Goal: Task Accomplishment & Management: Manage account settings

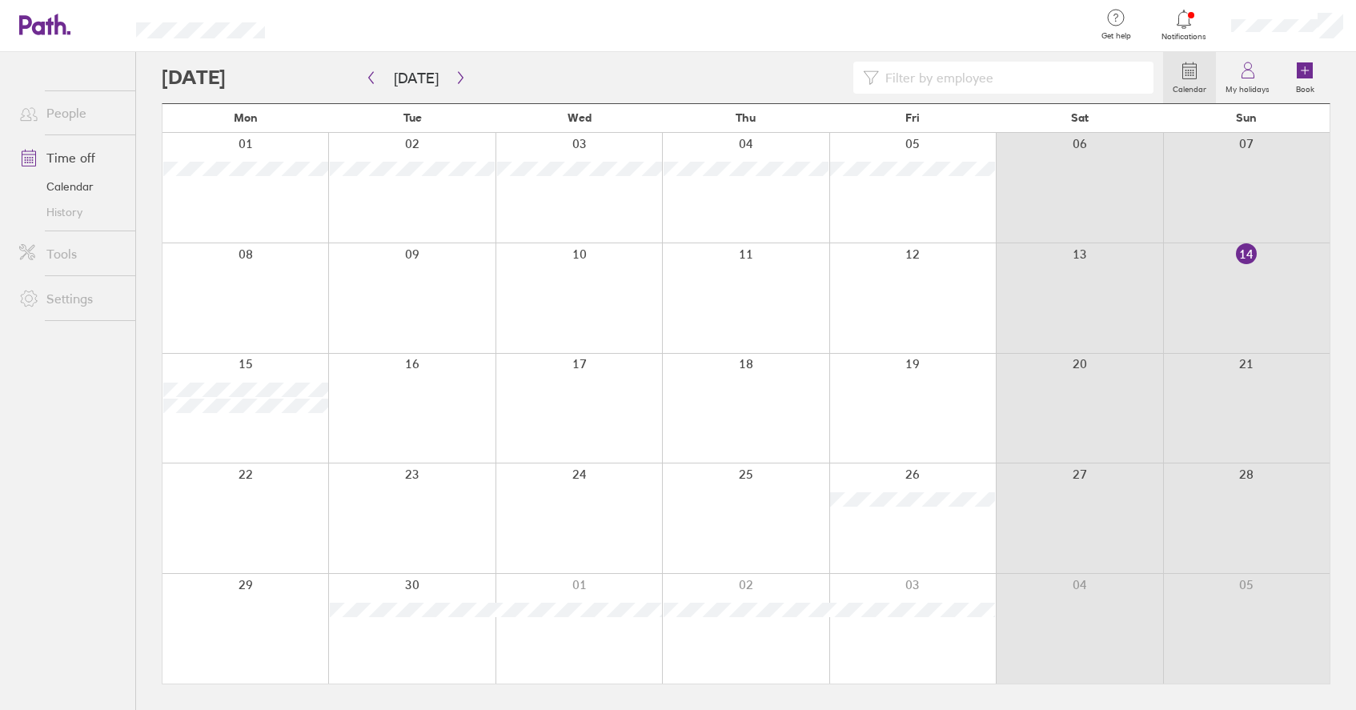
click at [1310, 34] on div at bounding box center [1287, 25] width 138 height 51
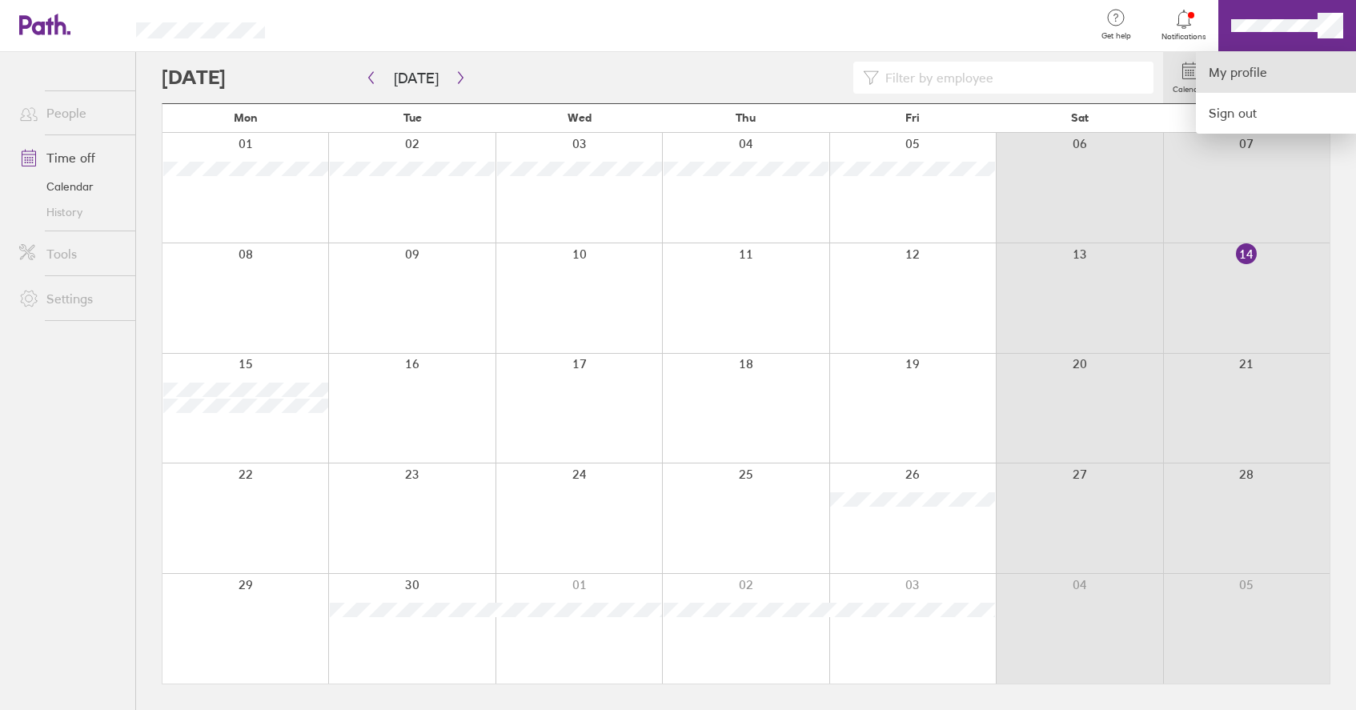
click at [1257, 68] on link "My profile" at bounding box center [1276, 72] width 160 height 41
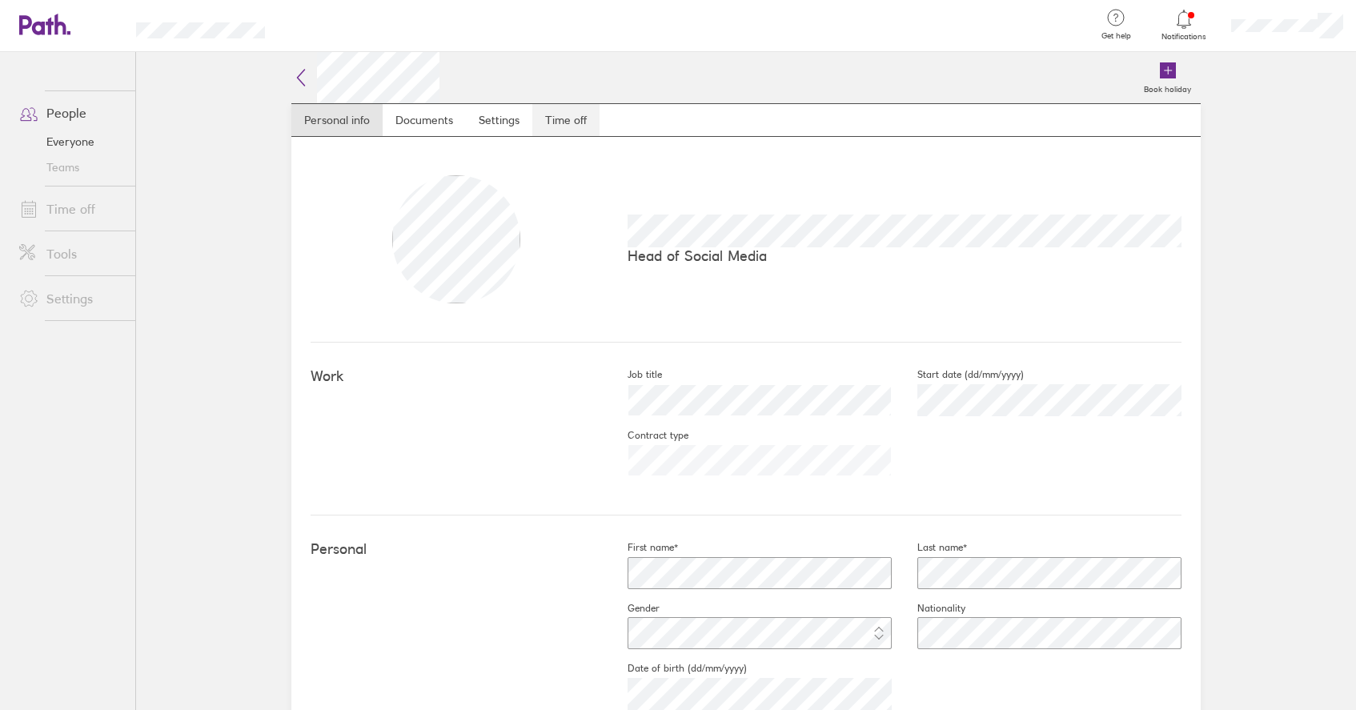
click at [576, 123] on link "Time off" at bounding box center [565, 120] width 67 height 32
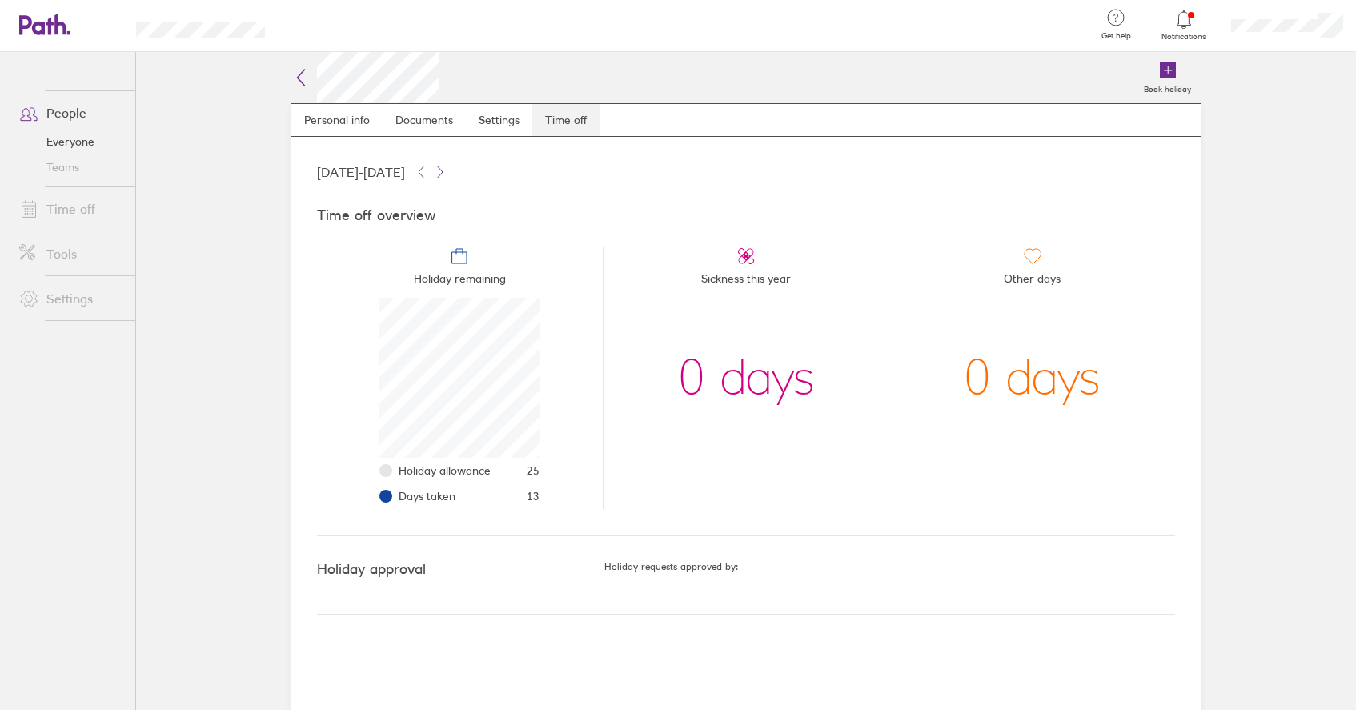
scroll to position [160, 160]
click at [95, 141] on link "Everyone" at bounding box center [70, 142] width 129 height 26
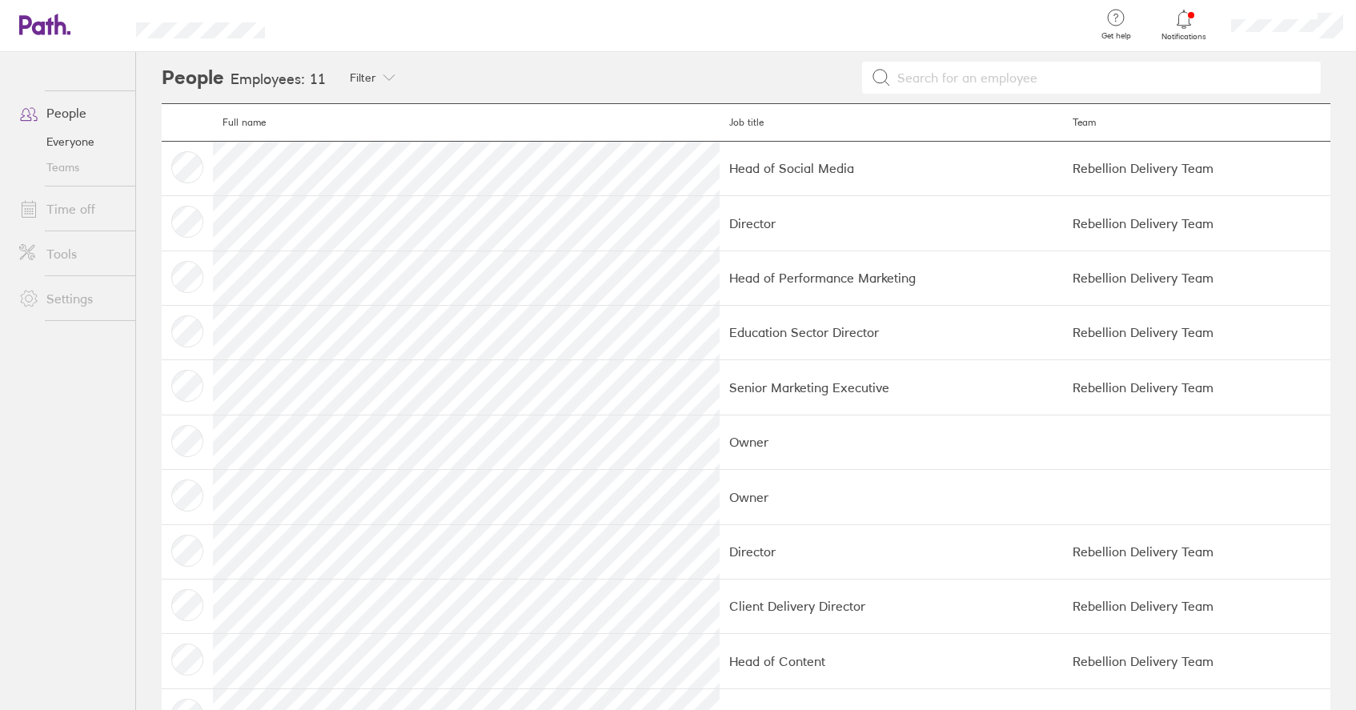
click at [186, 275] on td at bounding box center [187, 278] width 51 height 54
click at [1257, 35] on div at bounding box center [1287, 25] width 138 height 51
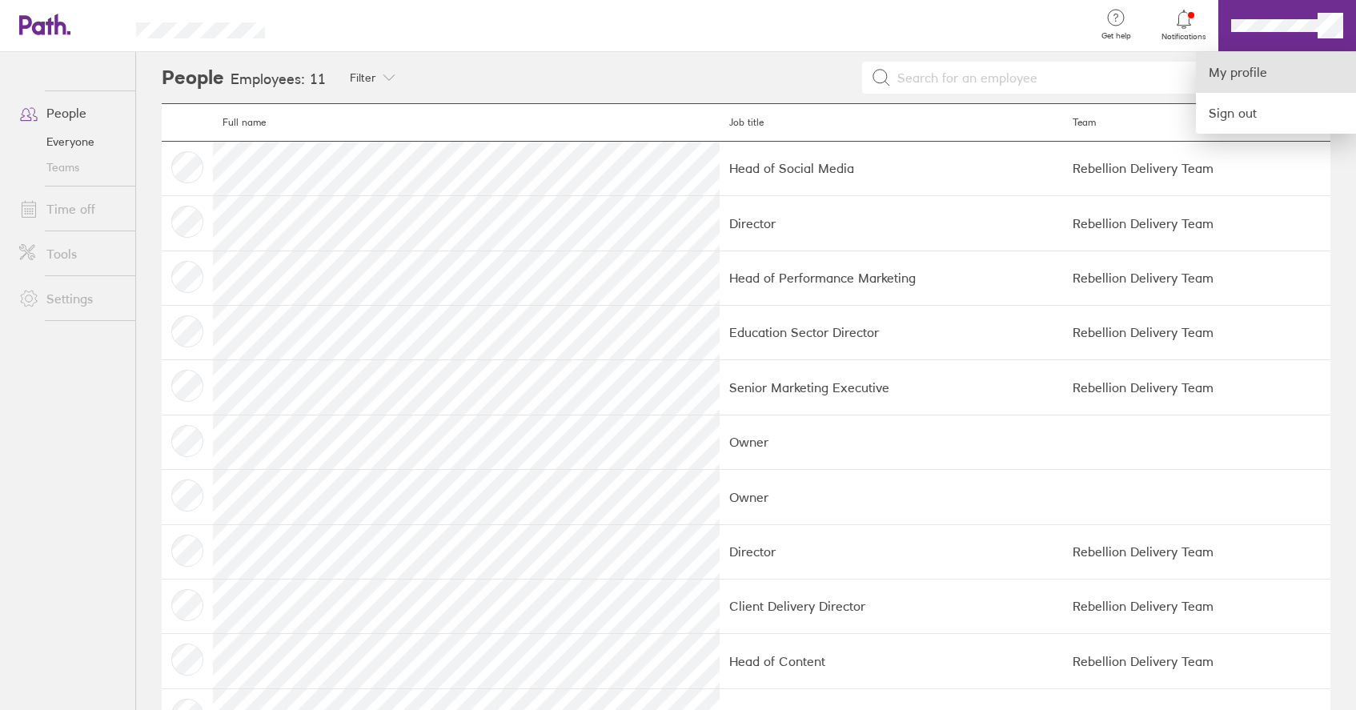
click at [1241, 74] on link "My profile" at bounding box center [1276, 72] width 160 height 41
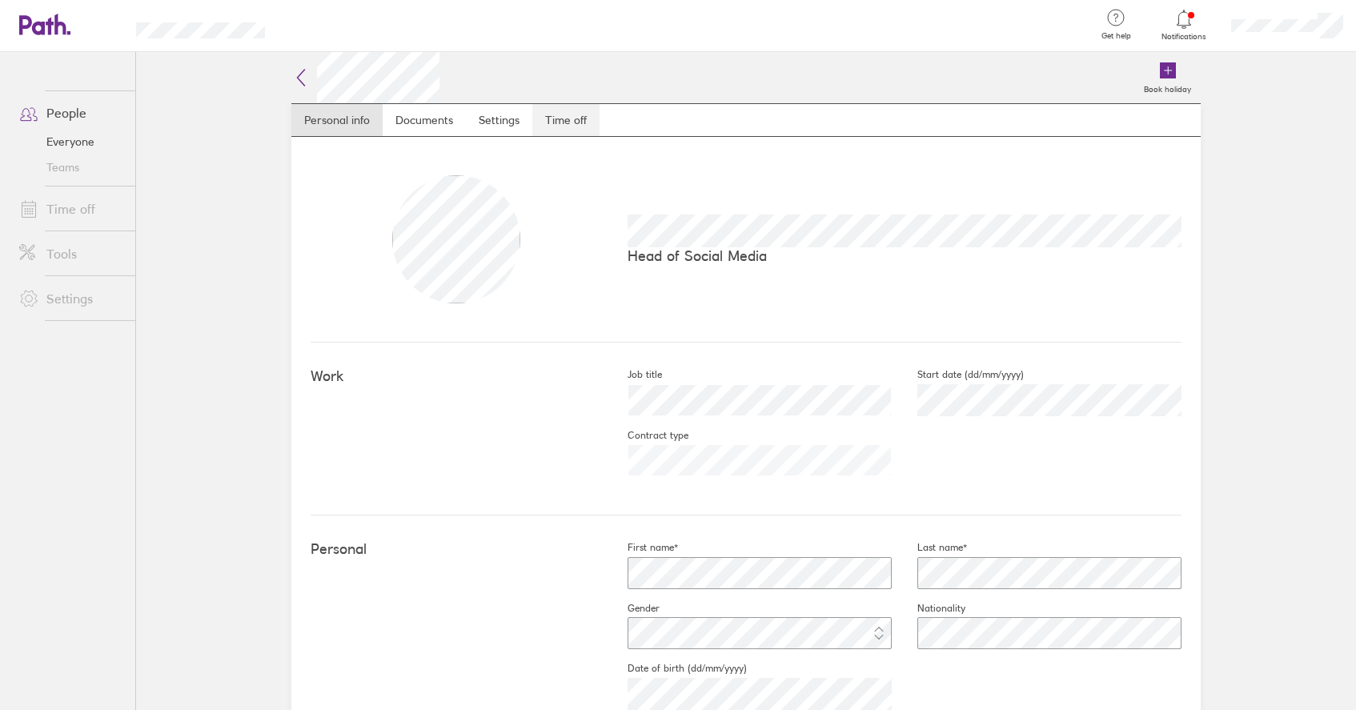
click at [585, 110] on link "Time off" at bounding box center [565, 120] width 67 height 32
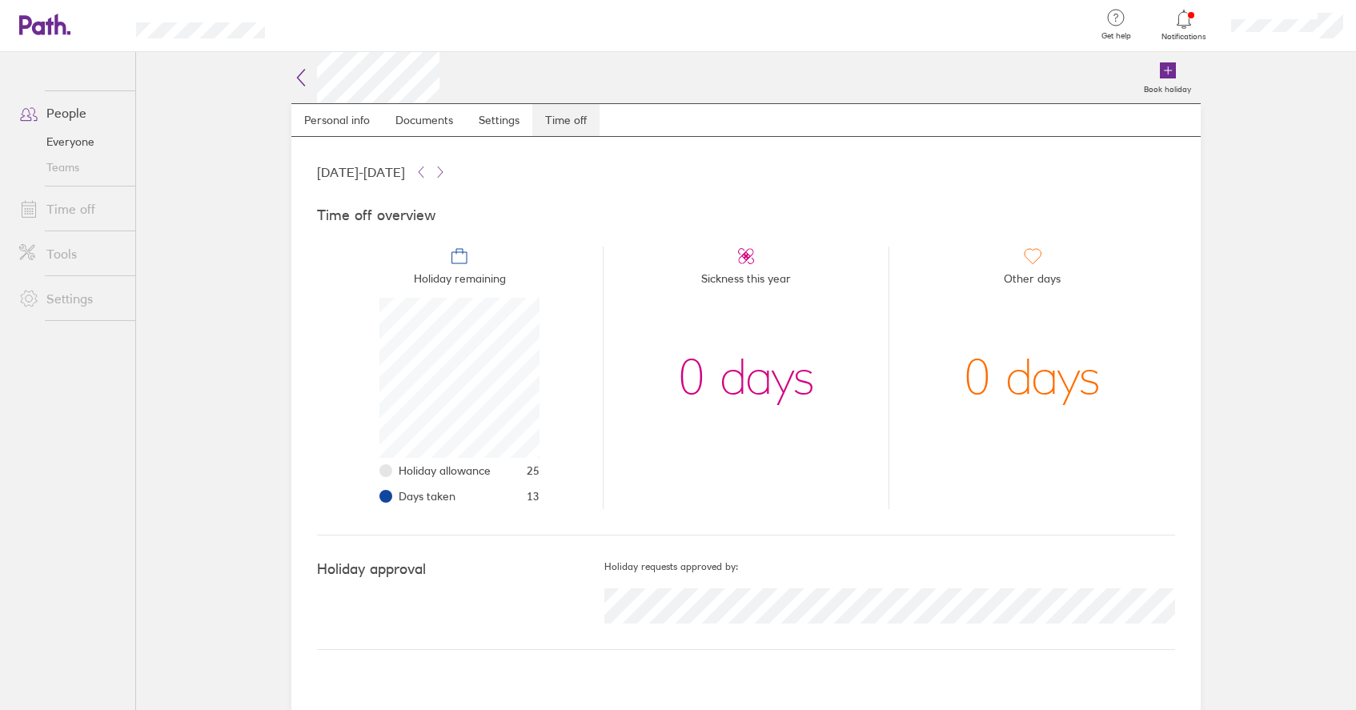
scroll to position [160, 160]
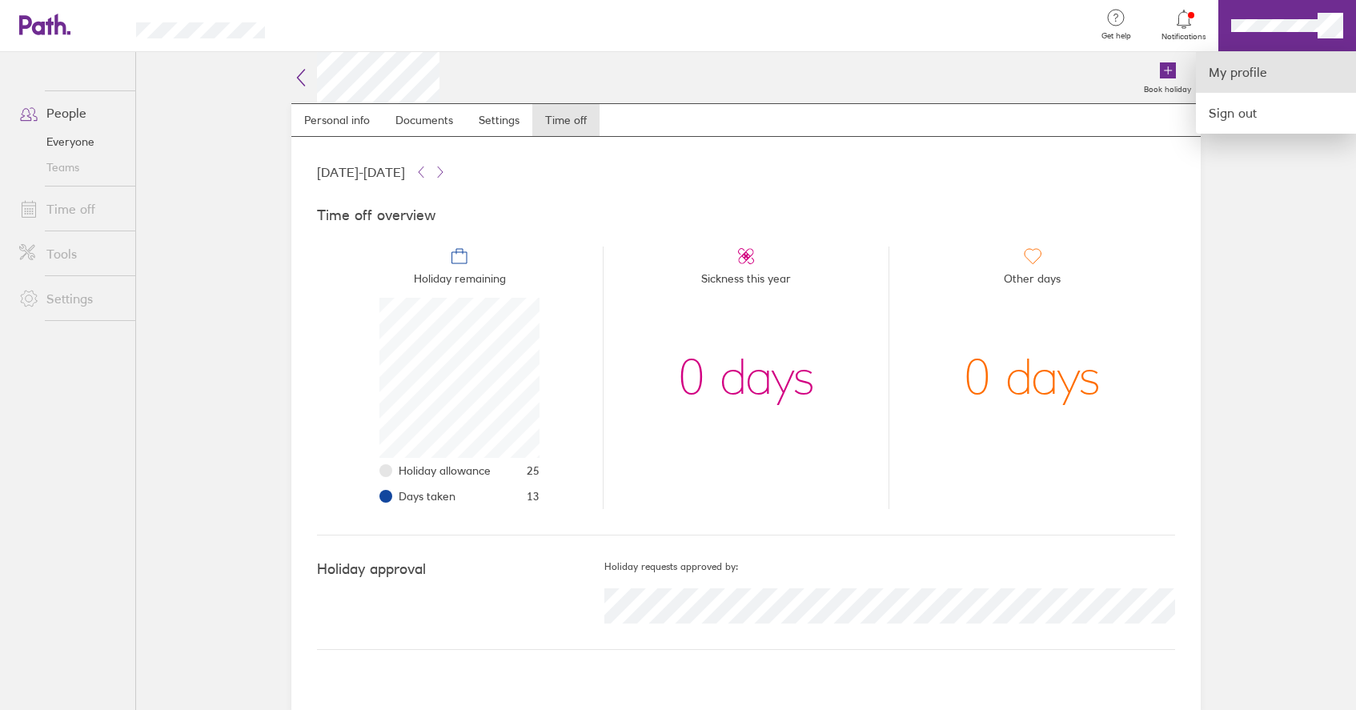
click at [1264, 75] on link "My profile" at bounding box center [1276, 72] width 160 height 41
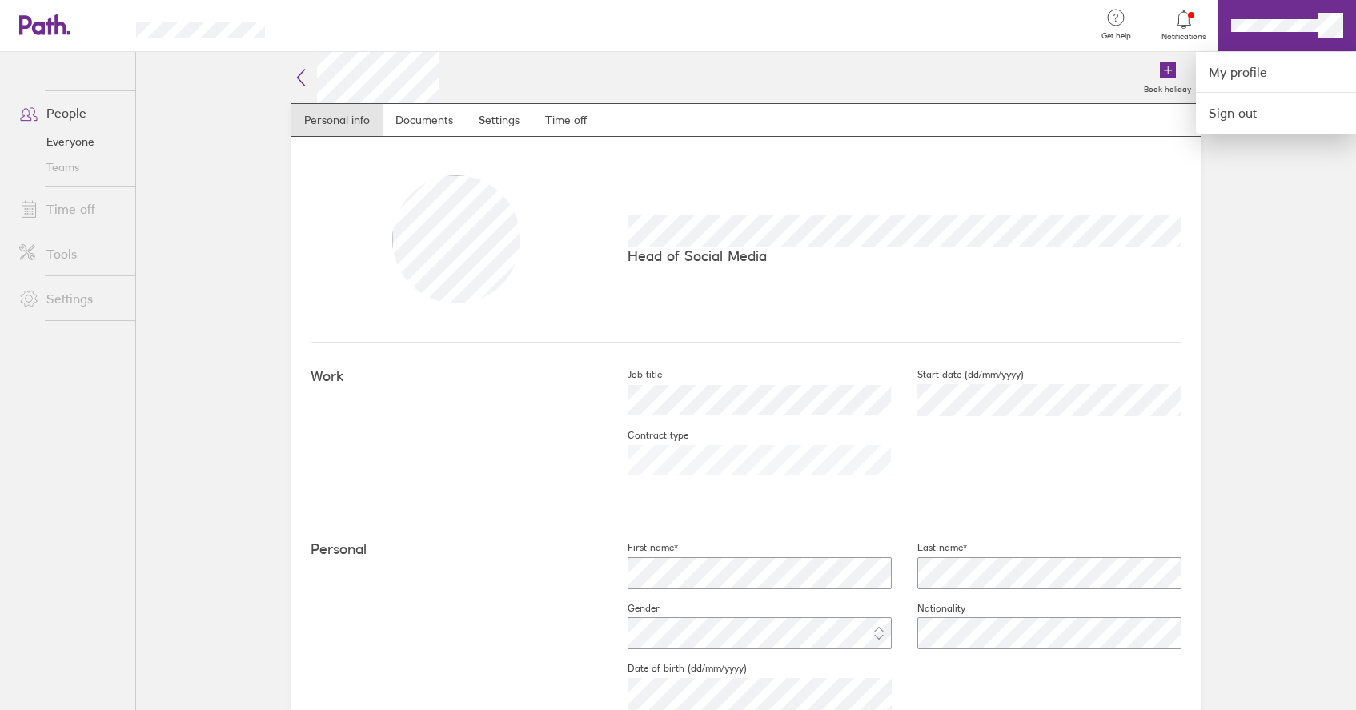
click at [555, 126] on div at bounding box center [678, 355] width 1356 height 710
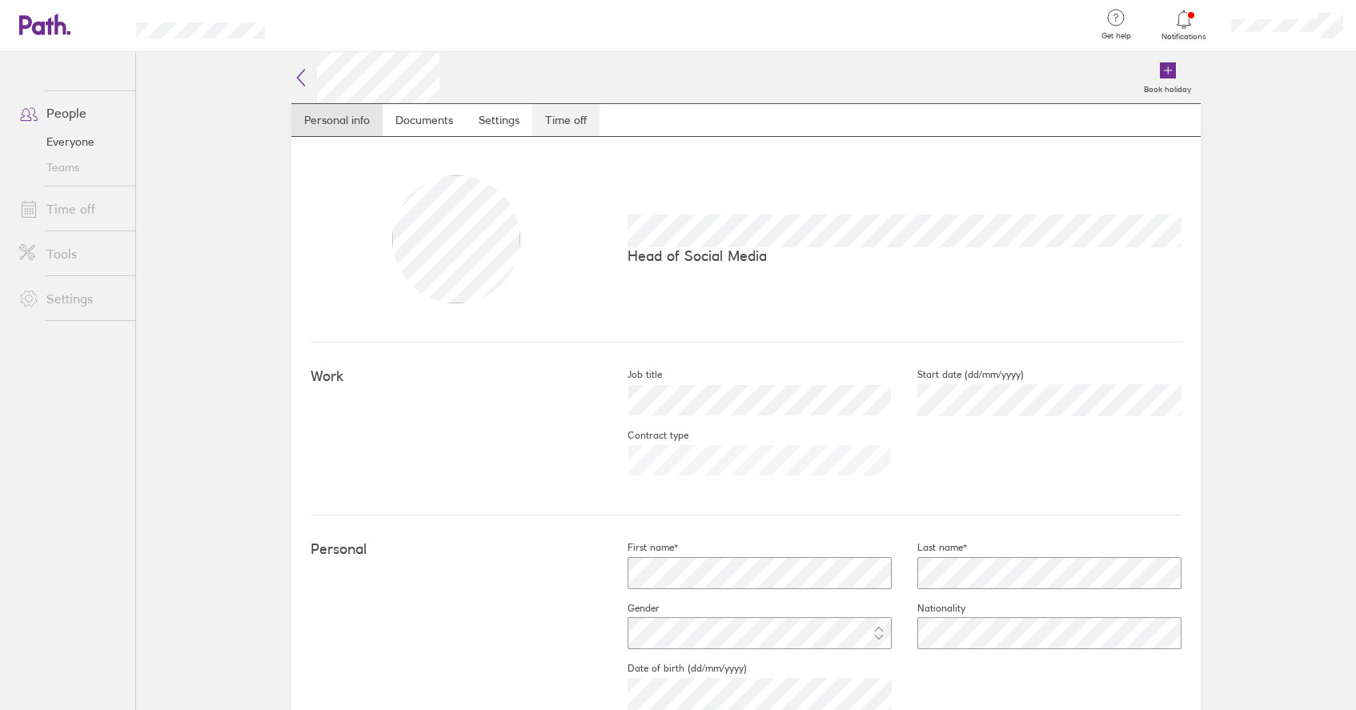
click at [555, 118] on link "Time off" at bounding box center [565, 120] width 67 height 32
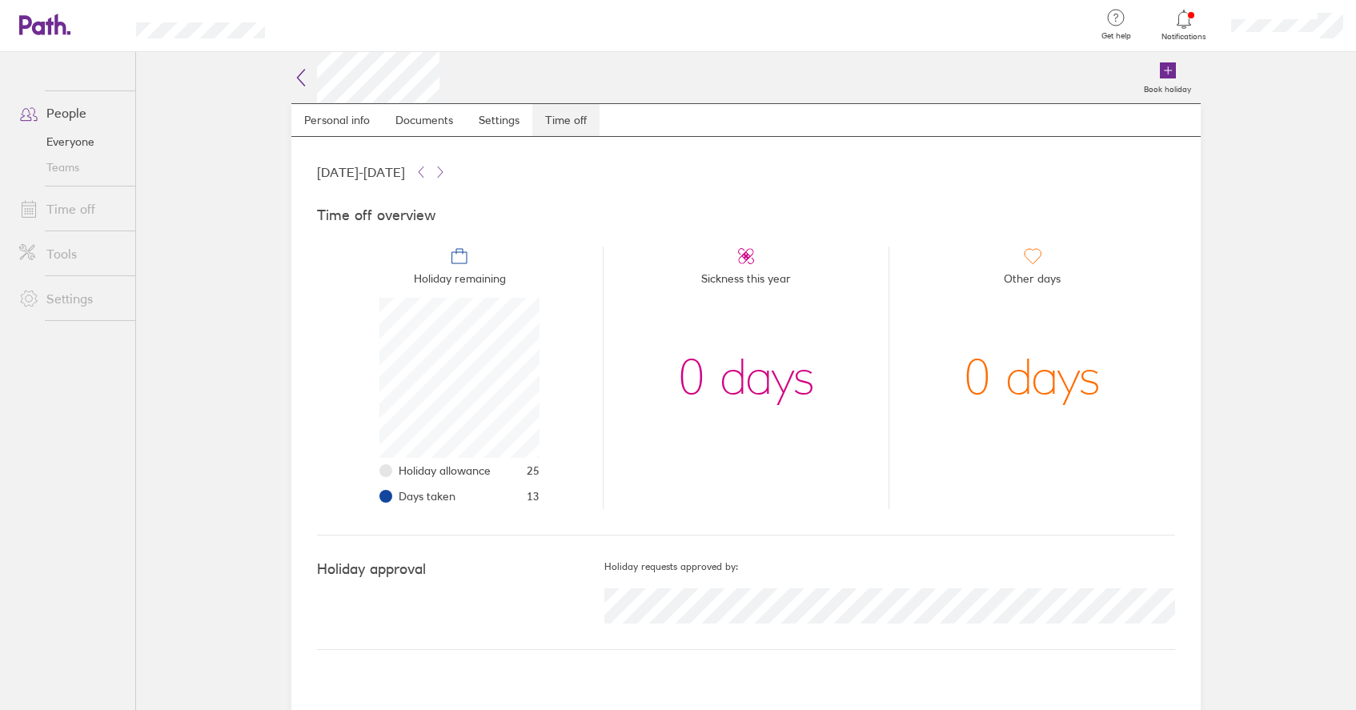
scroll to position [160, 160]
